Goal: Task Accomplishment & Management: Manage account settings

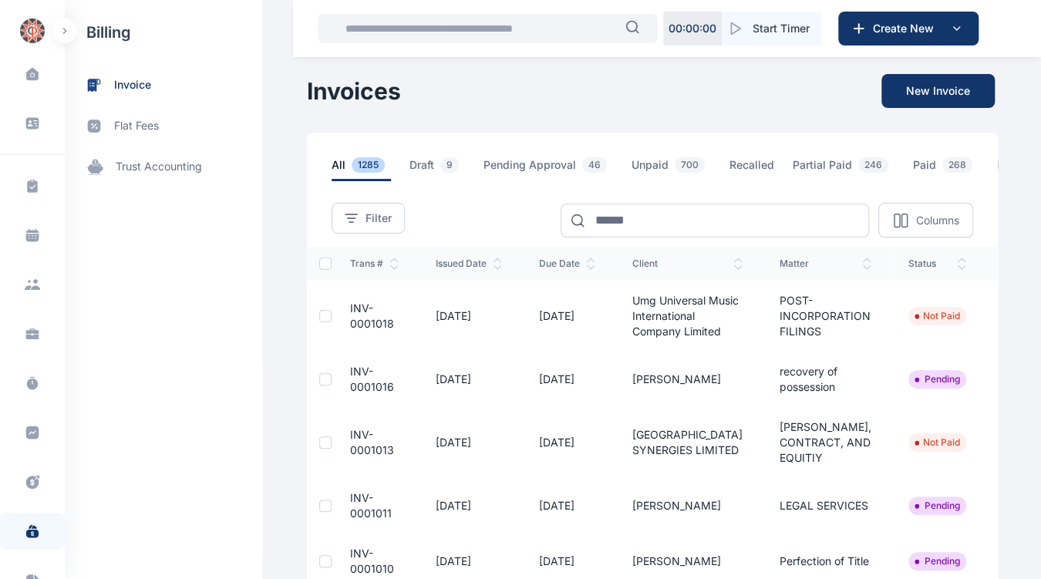
scroll to position [0, 247]
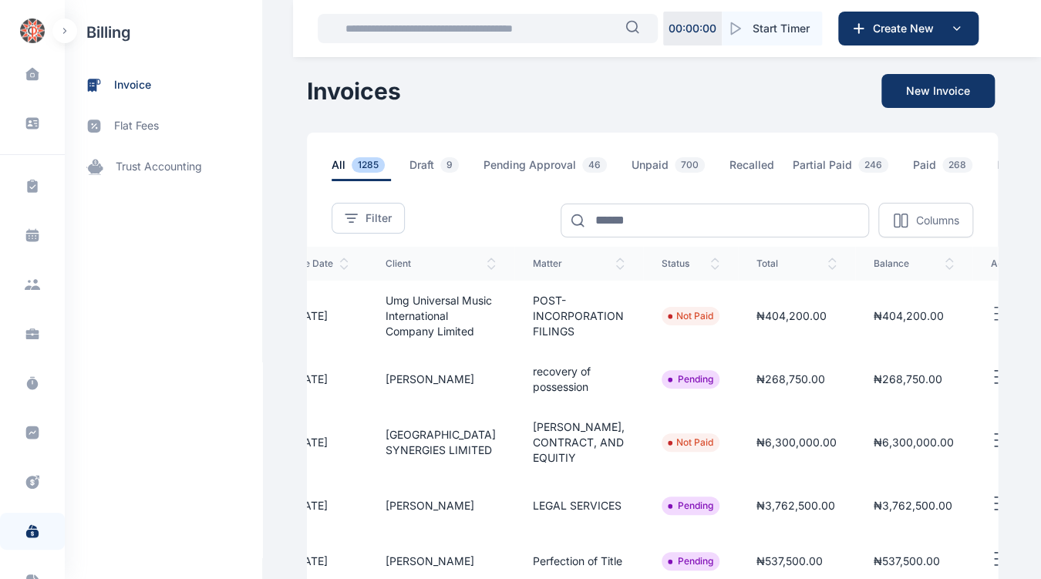
click at [994, 371] on line "button" at bounding box center [999, 371] width 11 height 0
click at [904, 437] on span "Approve" at bounding box center [926, 429] width 44 height 15
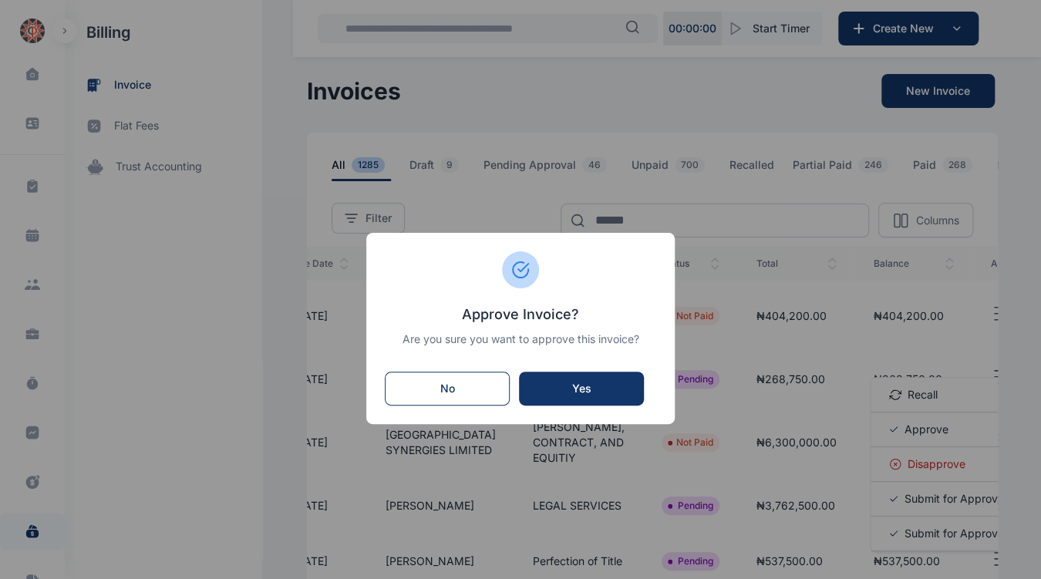
click at [605, 379] on button "Yes" at bounding box center [581, 389] width 125 height 34
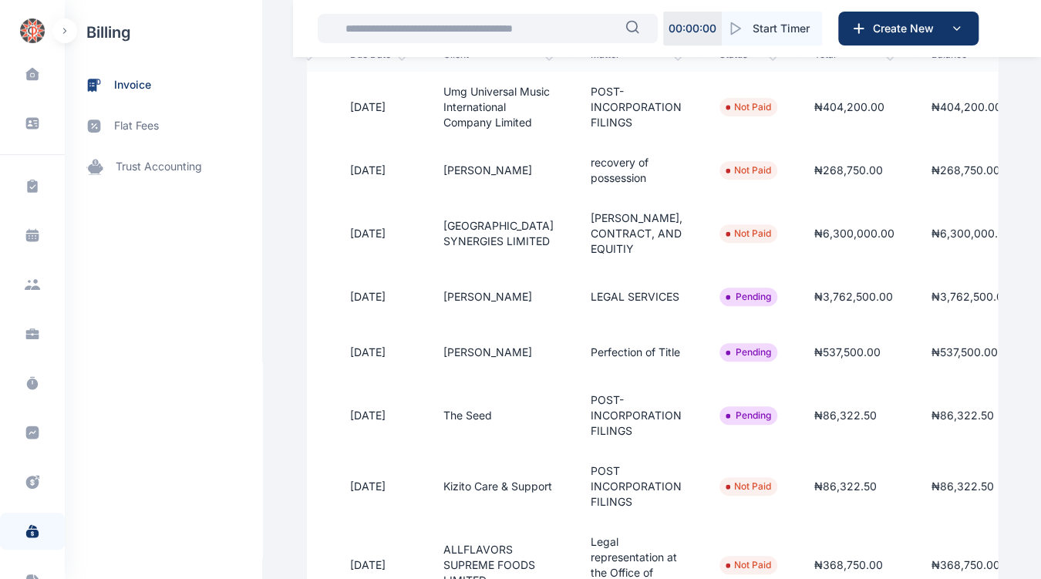
scroll to position [0, 247]
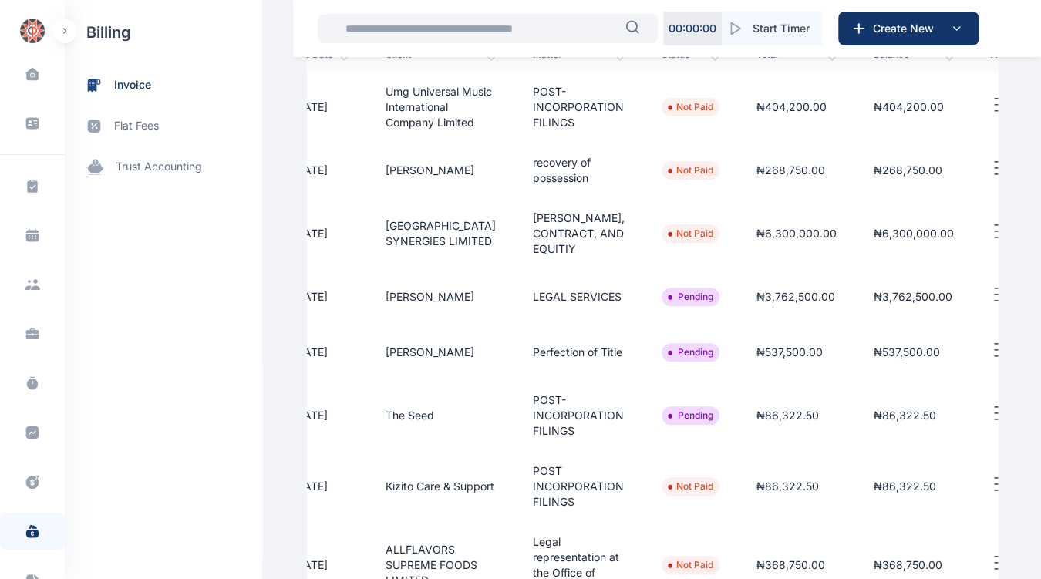
click at [994, 288] on line "button" at bounding box center [999, 288] width 11 height 0
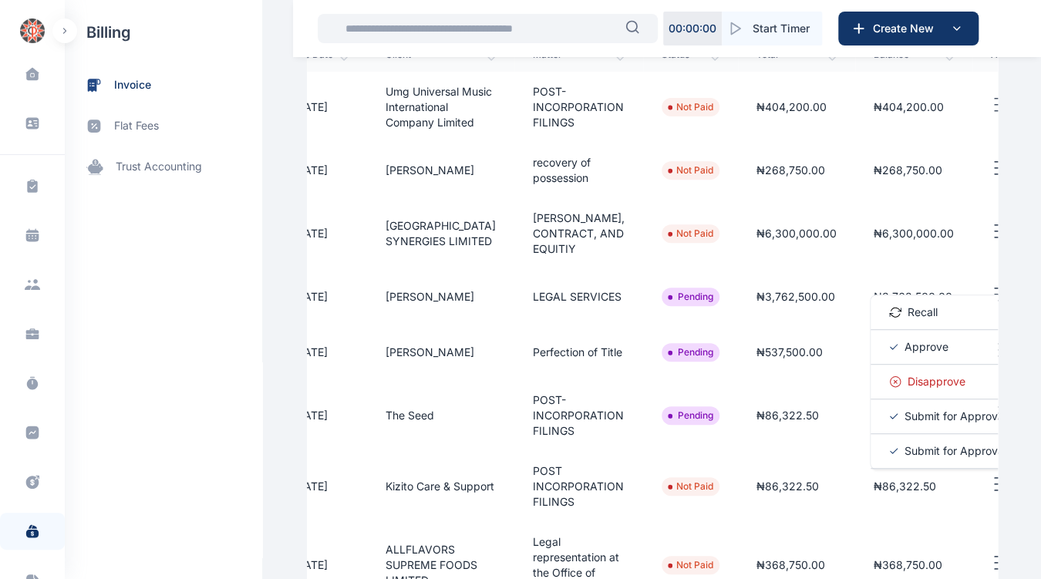
click at [904, 355] on span "Approve" at bounding box center [926, 346] width 44 height 15
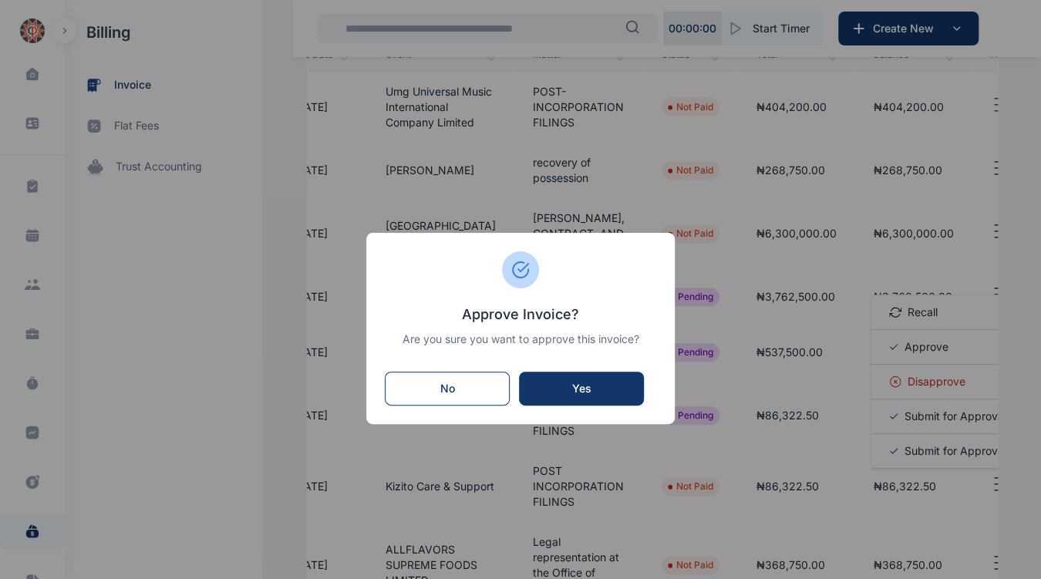
click at [597, 382] on div "Yes" at bounding box center [581, 388] width 94 height 15
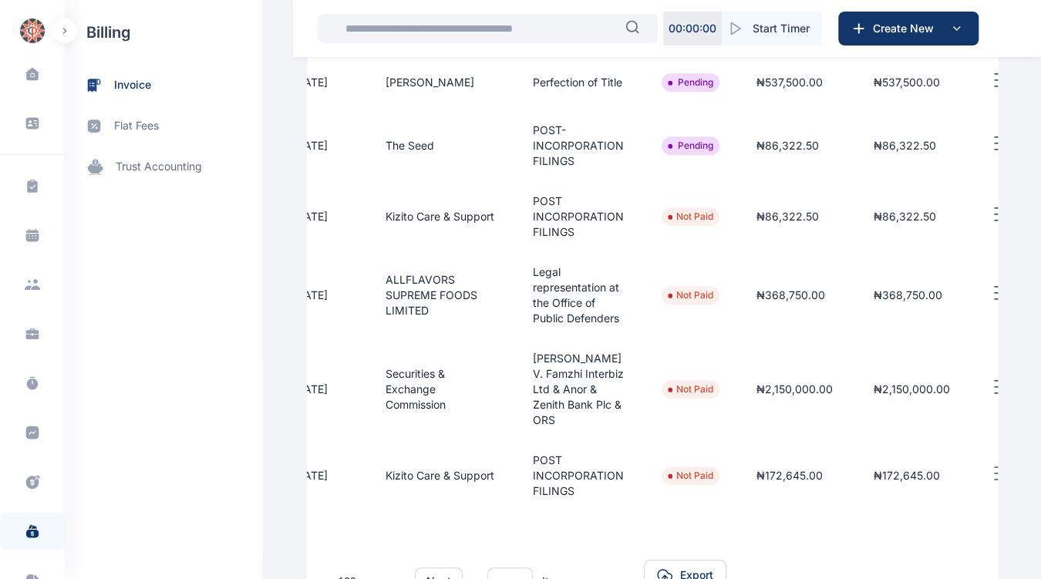
scroll to position [0, 247]
click at [994, 143] on line "button" at bounding box center [999, 143] width 11 height 0
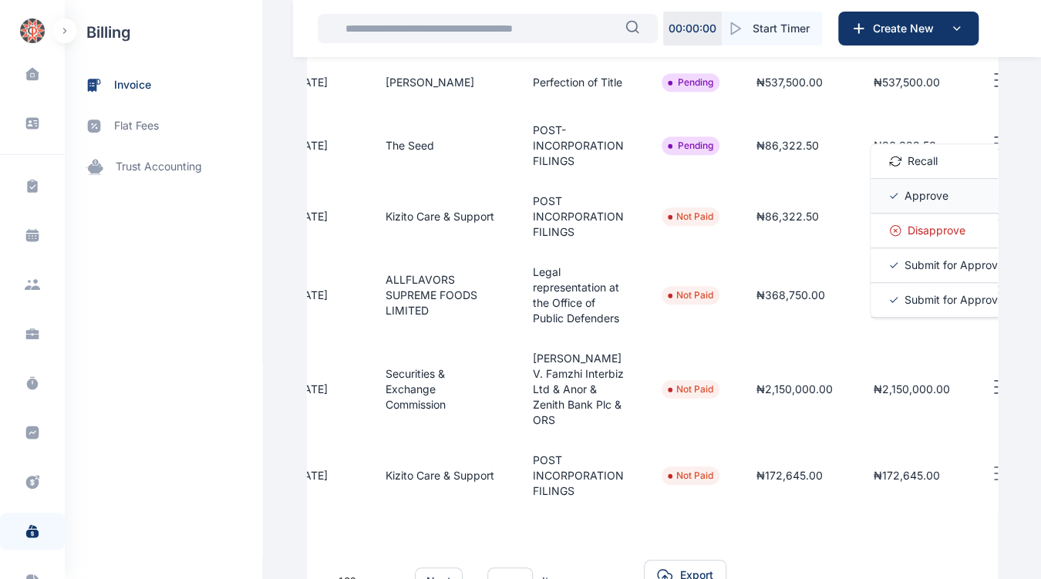
click at [904, 204] on span "Approve" at bounding box center [926, 195] width 44 height 15
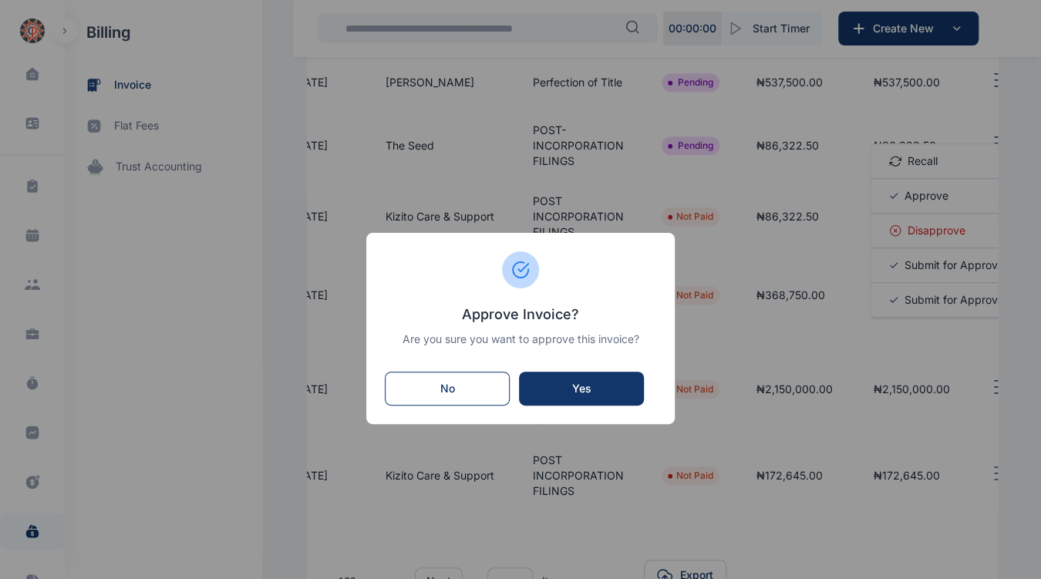
click at [592, 382] on div "Yes" at bounding box center [581, 388] width 94 height 15
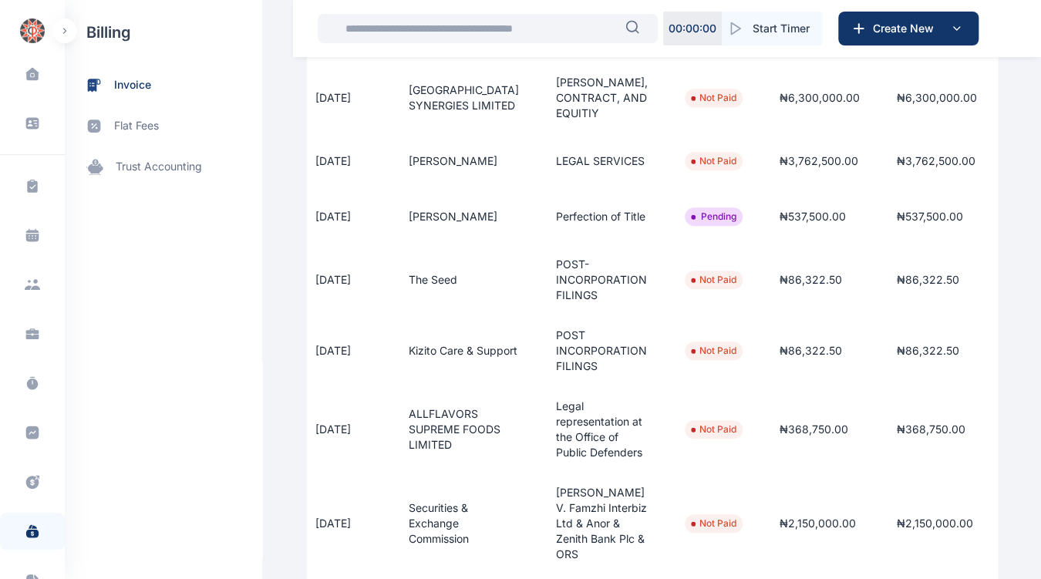
scroll to position [0, 247]
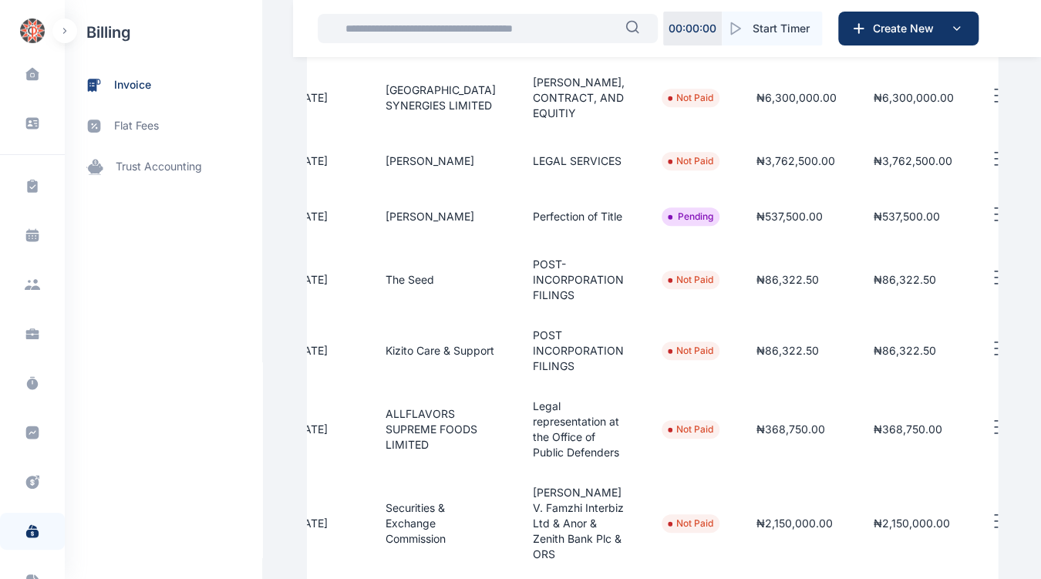
click at [991, 224] on icon "button" at bounding box center [1000, 214] width 19 height 19
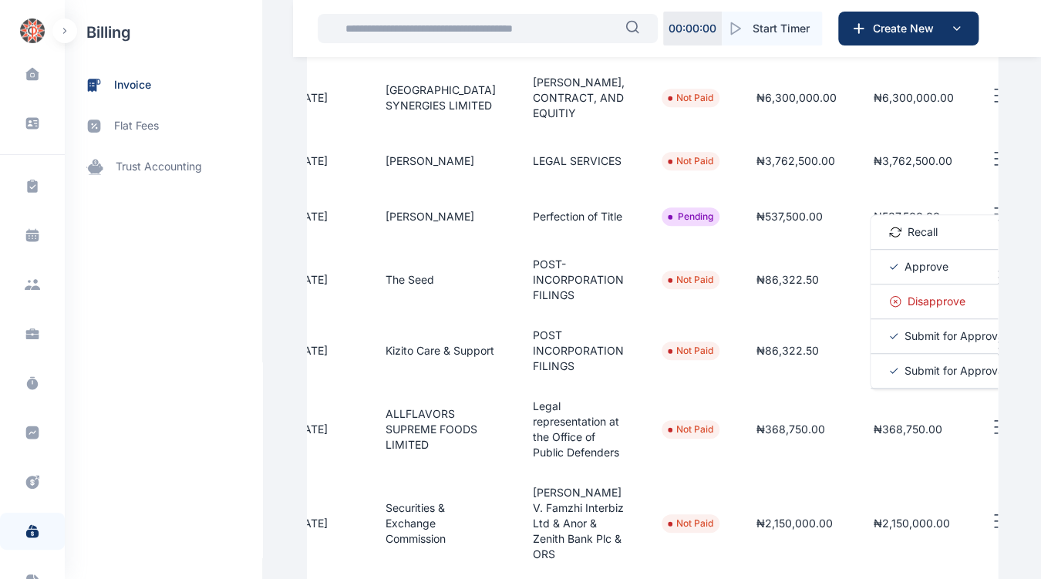
click at [893, 284] on div "Approve" at bounding box center [947, 267] width 154 height 35
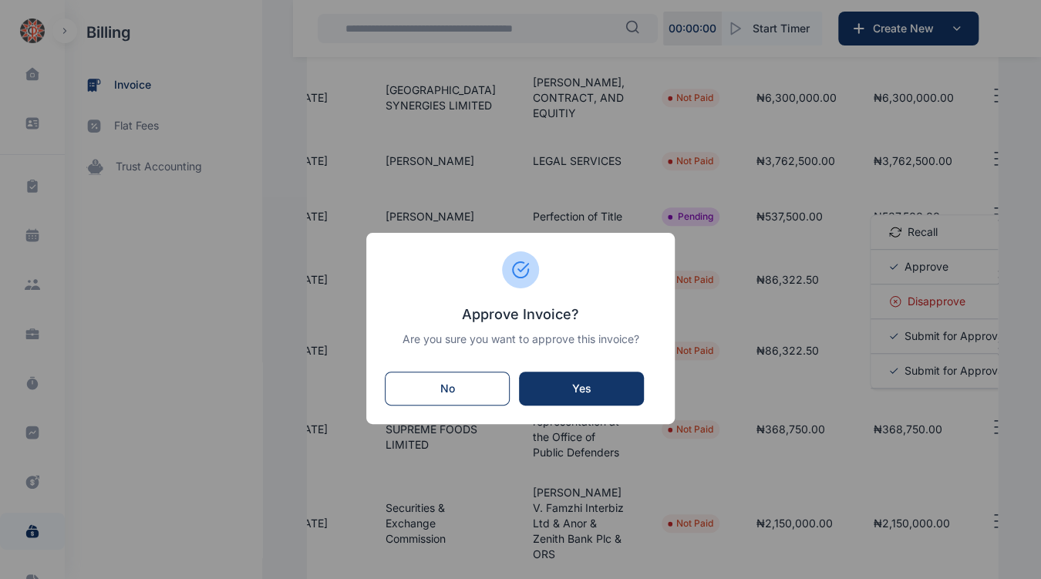
click at [587, 382] on div "Yes" at bounding box center [581, 388] width 94 height 15
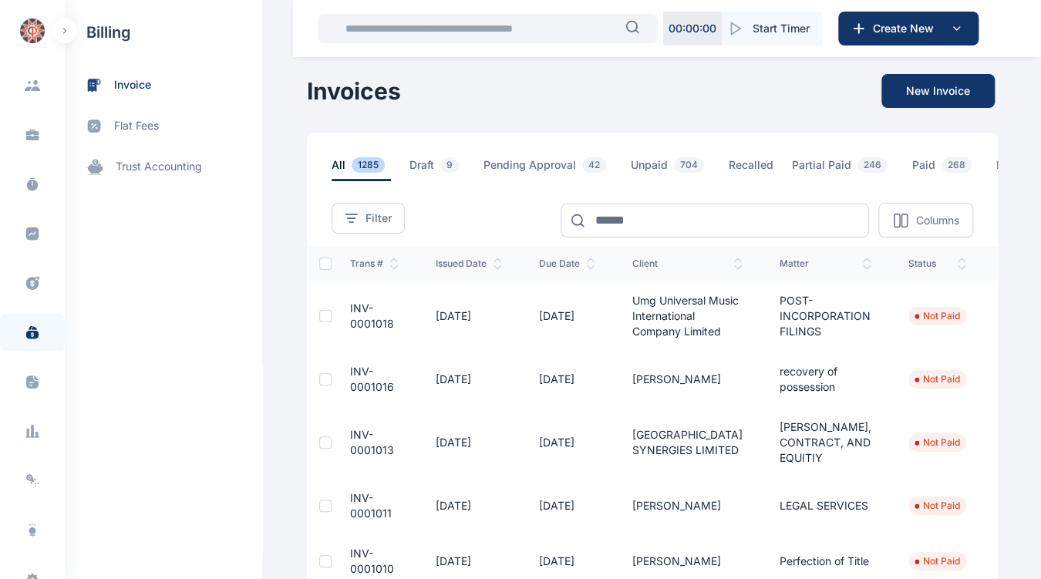
scroll to position [260, 0]
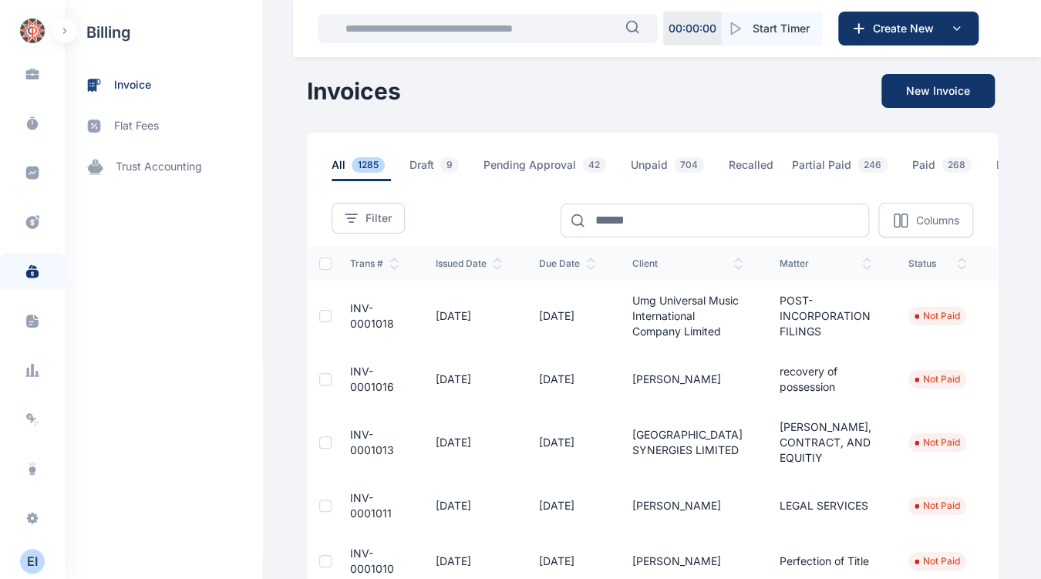
click at [31, 564] on div "E I" at bounding box center [32, 561] width 25 height 19
click at [122, 572] on div "Log out" at bounding box center [127, 561] width 115 height 34
